Goal: Transaction & Acquisition: Book appointment/travel/reservation

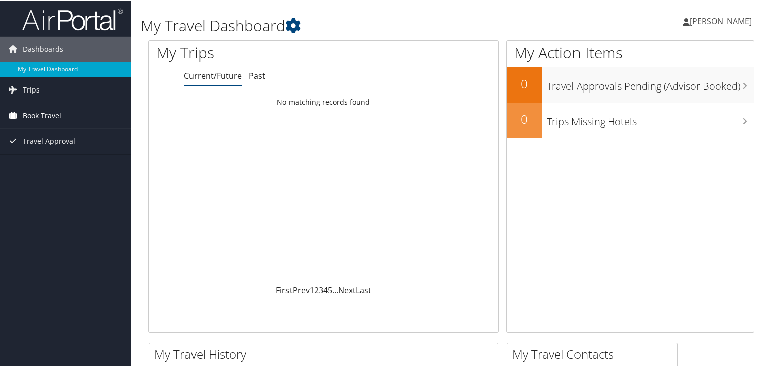
click at [36, 109] on span "Book Travel" at bounding box center [42, 114] width 39 height 25
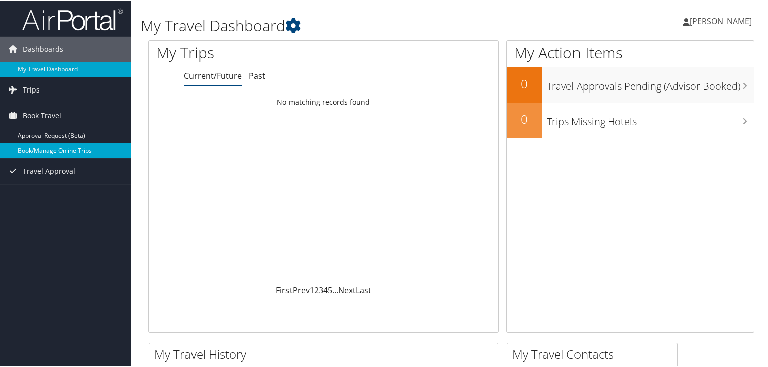
click at [60, 149] on link "Book/Manage Online Trips" at bounding box center [65, 149] width 131 height 15
